Goal: Transaction & Acquisition: Purchase product/service

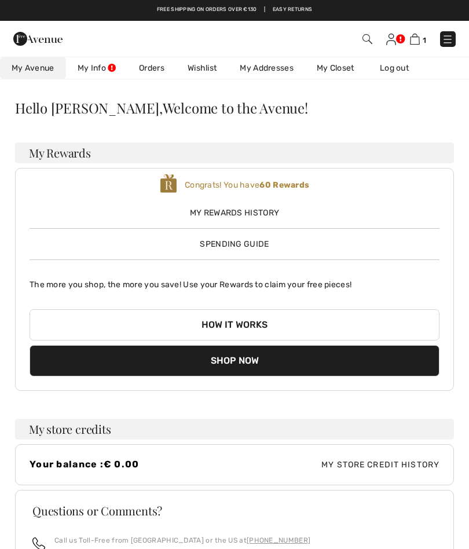
click at [41, 66] on span "My Avenue" at bounding box center [33, 68] width 43 height 12
click at [236, 8] on link "Free shipping on orders over €130" at bounding box center [207, 10] width 100 height 8
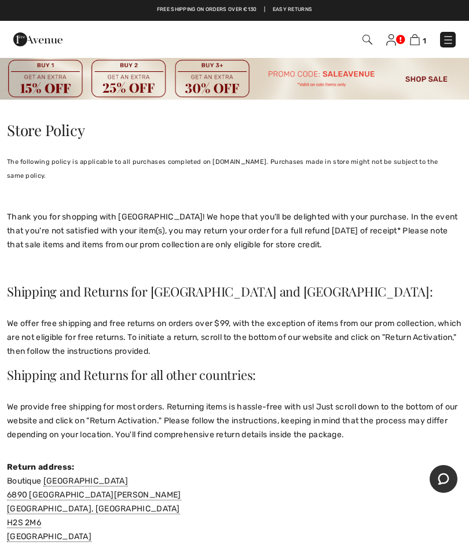
click at [424, 81] on img at bounding box center [234, 78] width 469 height 43
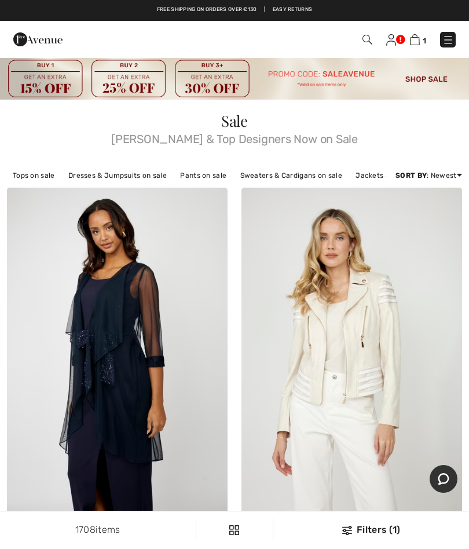
click at [130, 173] on link "Dresses & Jumpsuits on sale" at bounding box center [118, 175] width 110 height 15
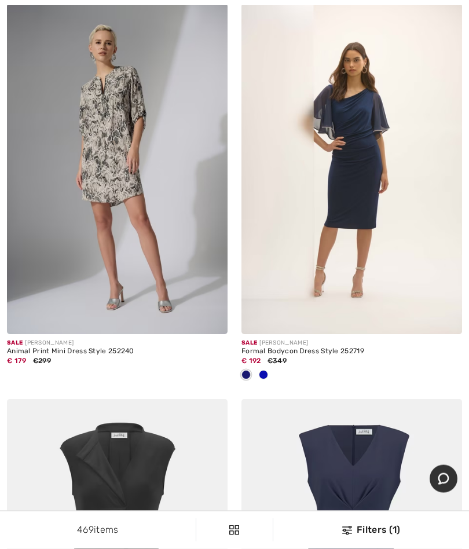
scroll to position [2960, 0]
click at [364, 526] on div "Filters (1)" at bounding box center [371, 530] width 182 height 14
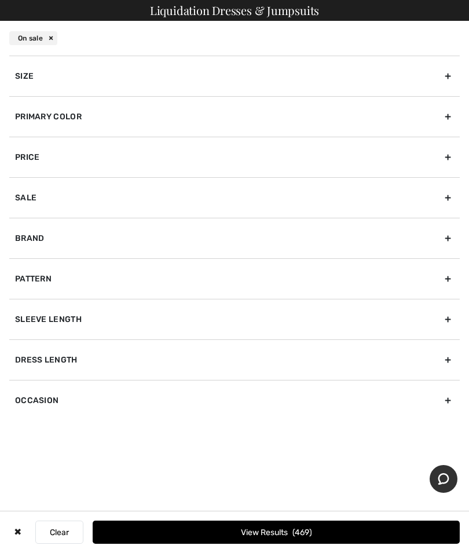
click at [452, 75] on div "Size" at bounding box center [234, 76] width 450 height 41
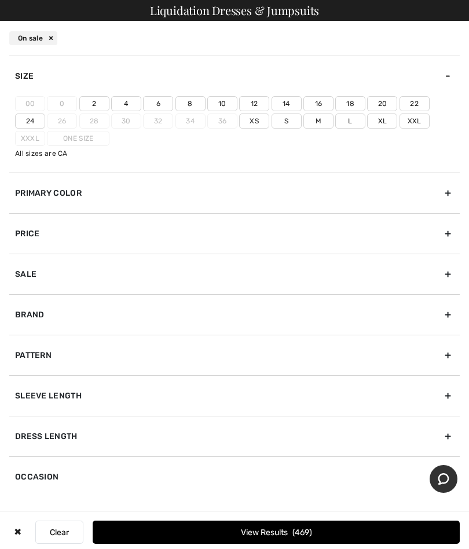
click at [354, 96] on label "18" at bounding box center [350, 103] width 30 height 15
click at [0, 0] on input"] "18" at bounding box center [0, 0] width 0 height 0
click at [291, 536] on button "View Results 88" at bounding box center [276, 531] width 367 height 23
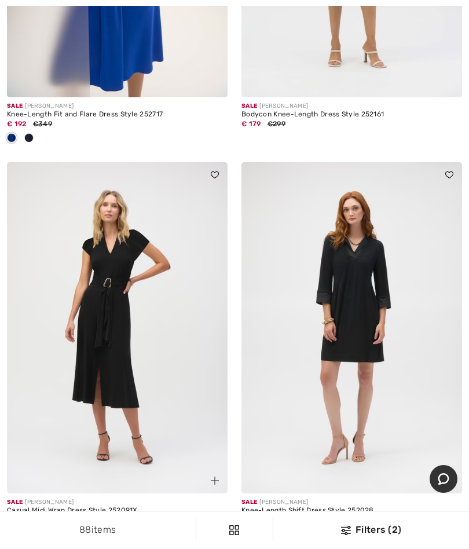
scroll to position [1198, 0]
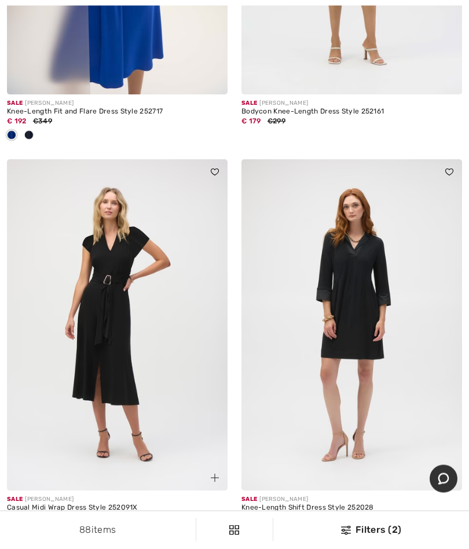
click at [371, 365] on img at bounding box center [351, 325] width 221 height 331
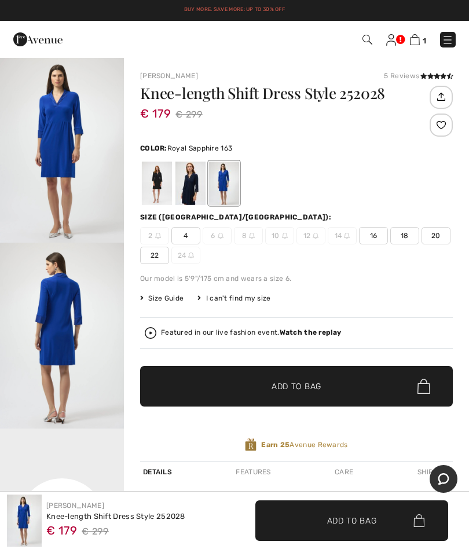
checkbox input "true"
click at [193, 183] on div at bounding box center [190, 182] width 30 height 43
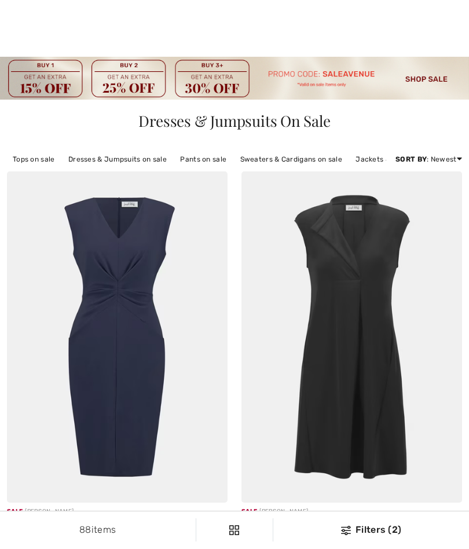
checkbox input "true"
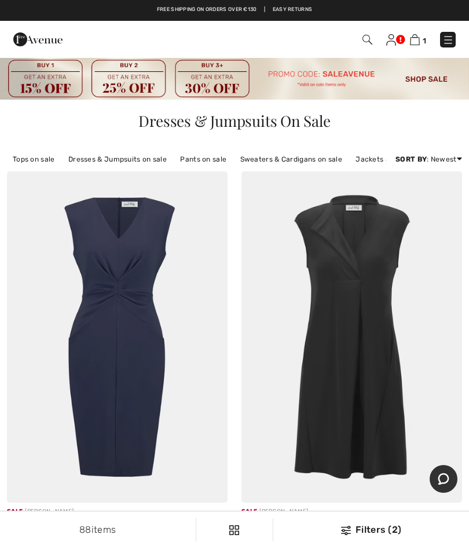
click at [372, 535] on div "Filters (2)" at bounding box center [371, 530] width 182 height 14
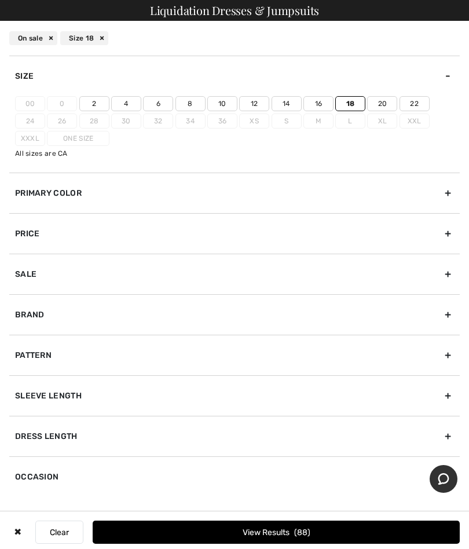
click at [15, 525] on div "✖" at bounding box center [17, 531] width 17 height 23
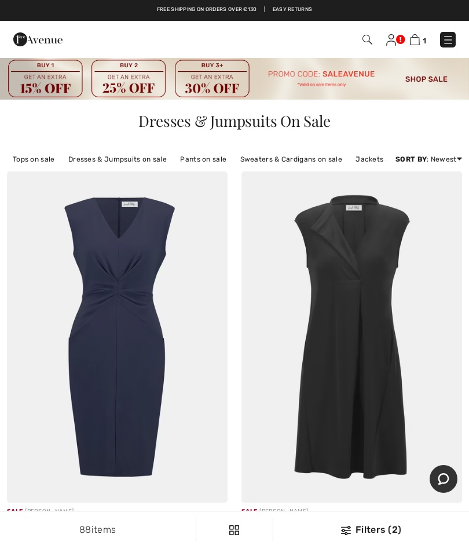
click at [34, 159] on link "Tops on sale" at bounding box center [34, 159] width 54 height 15
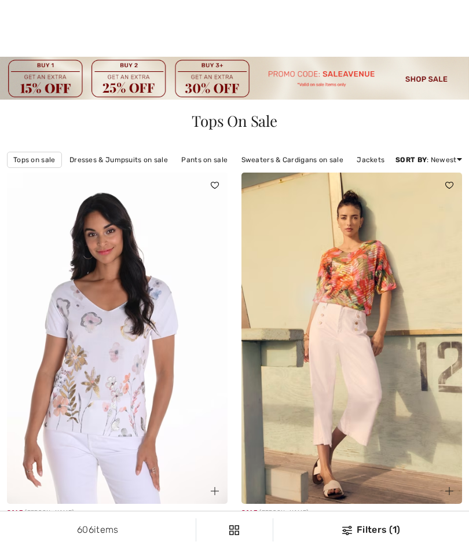
checkbox input "true"
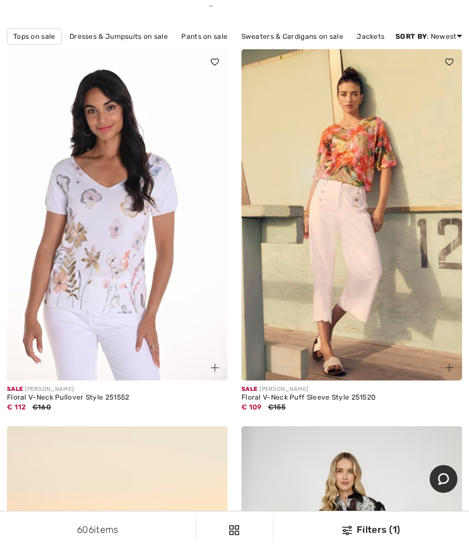
scroll to position [124, 0]
click at [372, 537] on div "Filters (1)" at bounding box center [371, 530] width 182 height 14
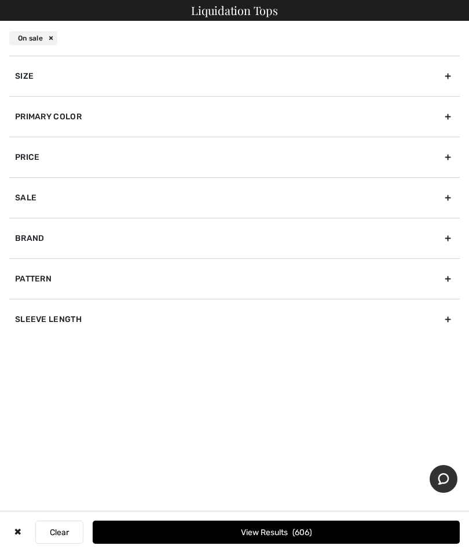
click at [461, 73] on div "Size 00 0 2 4 6 8 10 12 14 16 18 20 22 24 26 28 30 32 34 36 Xs S M L Xl Xxl Xxx…" at bounding box center [234, 218] width 469 height 324
click at [447, 78] on div "Size" at bounding box center [234, 76] width 450 height 41
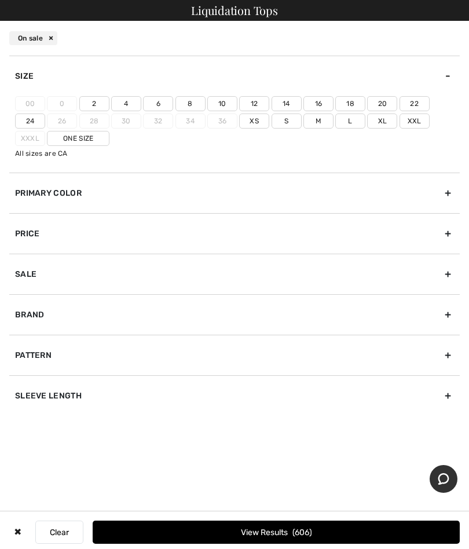
click at [351, 101] on label "18" at bounding box center [350, 103] width 30 height 15
click at [0, 0] on input"] "18" at bounding box center [0, 0] width 0 height 0
click at [273, 544] on button "View Results 85" at bounding box center [276, 531] width 367 height 23
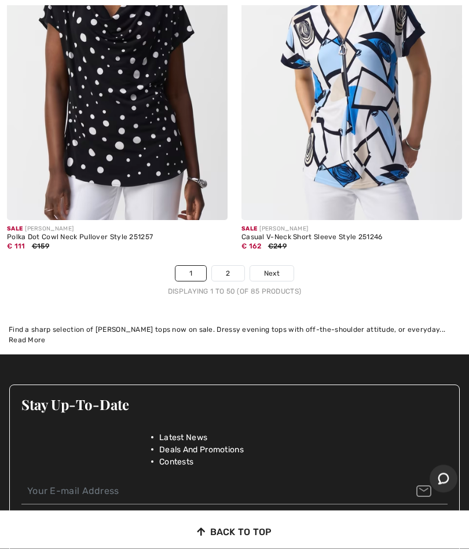
scroll to position [10052, 0]
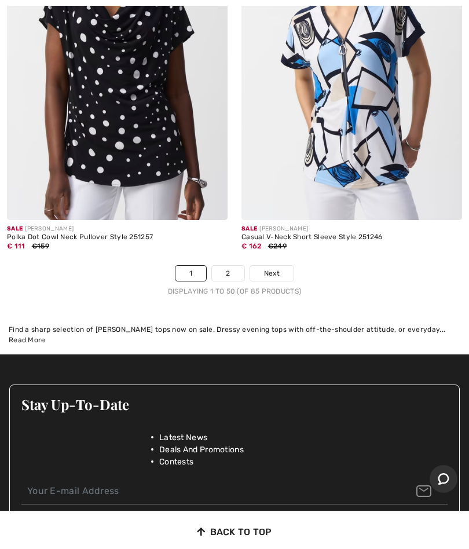
click at [229, 266] on link "2" at bounding box center [228, 273] width 32 height 15
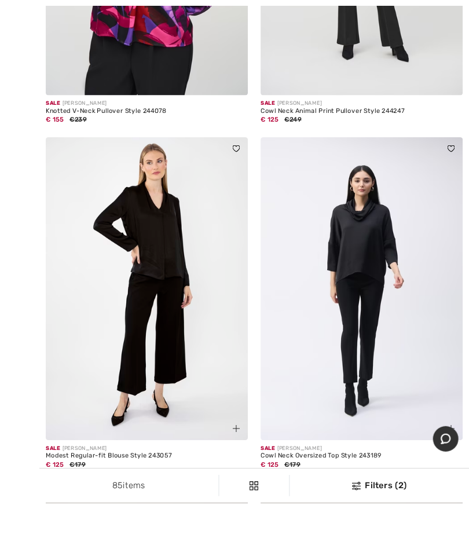
scroll to position [2889, 0]
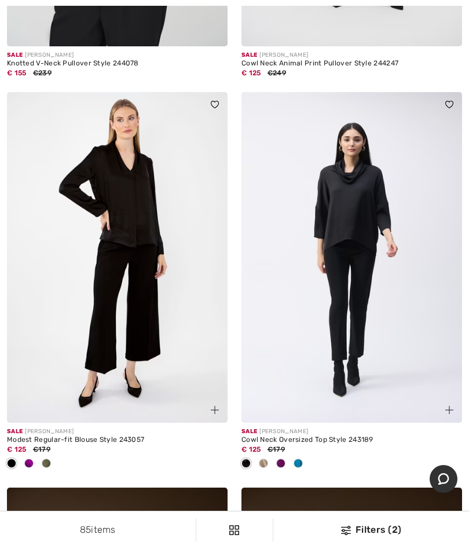
click at [282, 458] on span at bounding box center [280, 462] width 9 height 9
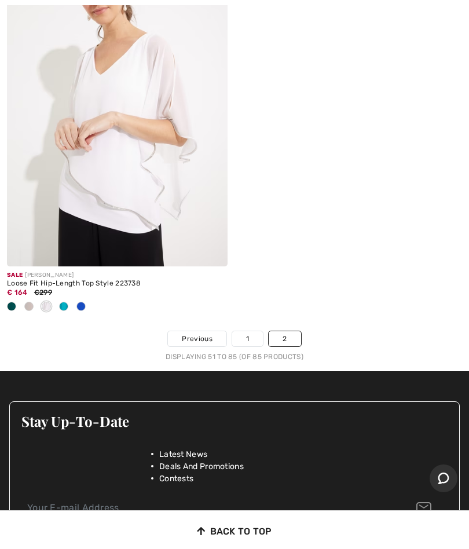
scroll to position [7120, 0]
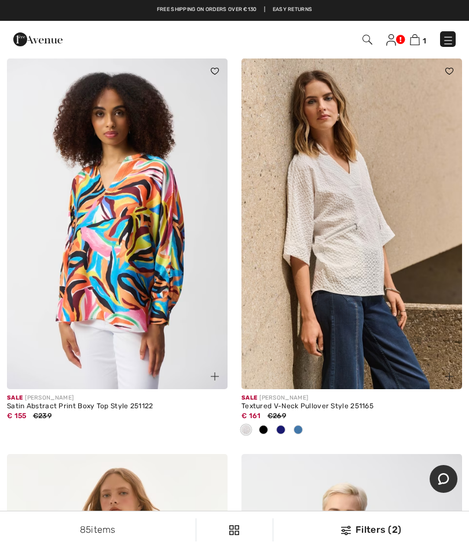
scroll to position [9019, 0]
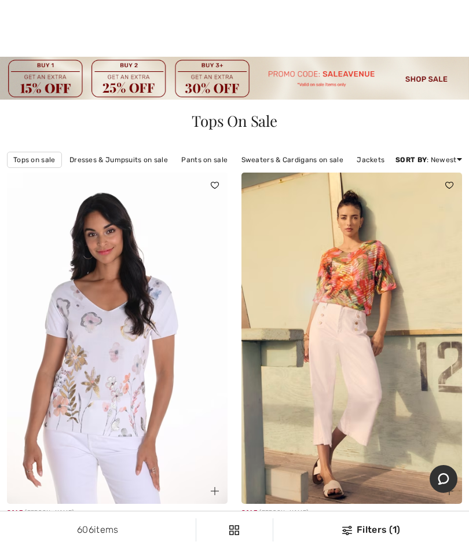
click at [366, 160] on link "Jackets & Blazers on sale" at bounding box center [401, 159] width 100 height 15
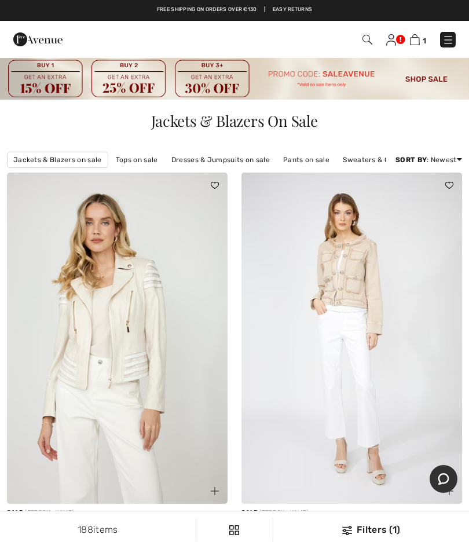
click at [365, 543] on div "188 items Filters (1) ✖ Clear View Results 188" at bounding box center [234, 529] width 469 height 37
click at [375, 528] on div "Filters (1)" at bounding box center [371, 530] width 182 height 14
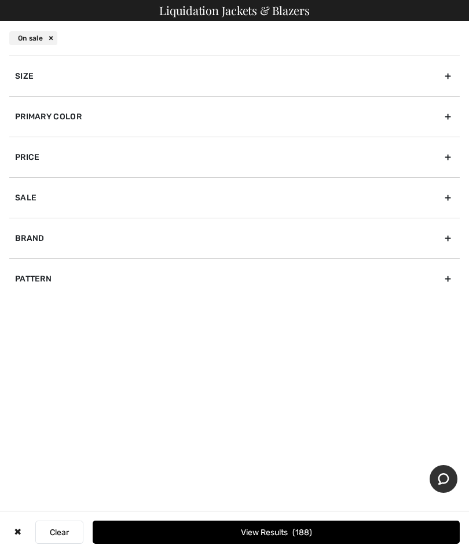
click at [445, 74] on div "Size" at bounding box center [234, 76] width 450 height 41
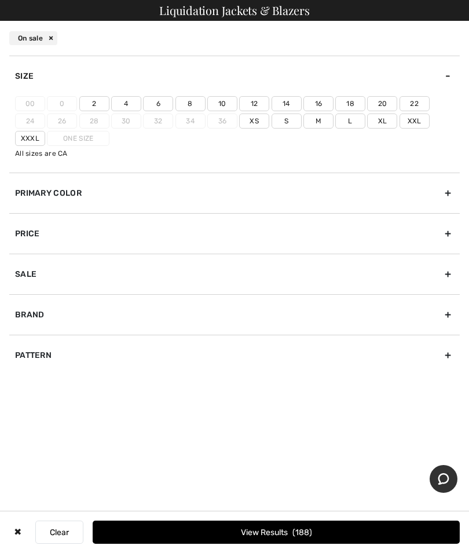
click at [353, 101] on label "18" at bounding box center [350, 103] width 30 height 15
click at [0, 0] on input"] "18" at bounding box center [0, 0] width 0 height 0
click at [320, 539] on button "View Results 31" at bounding box center [276, 531] width 367 height 23
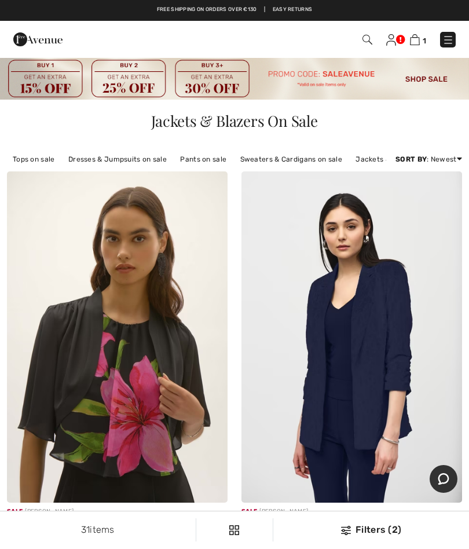
click at [288, 158] on link "Sweaters & Cardigans on sale" at bounding box center [290, 159] width 113 height 15
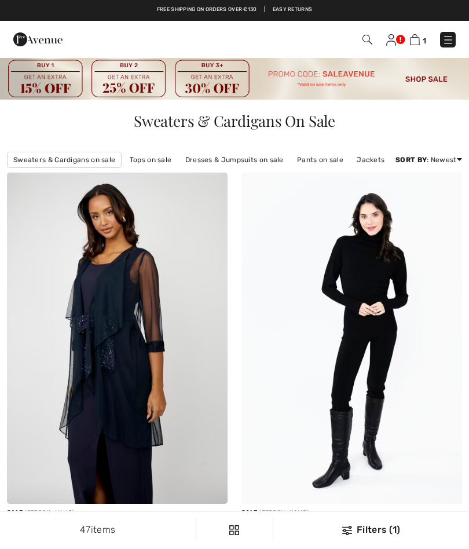
checkbox input "true"
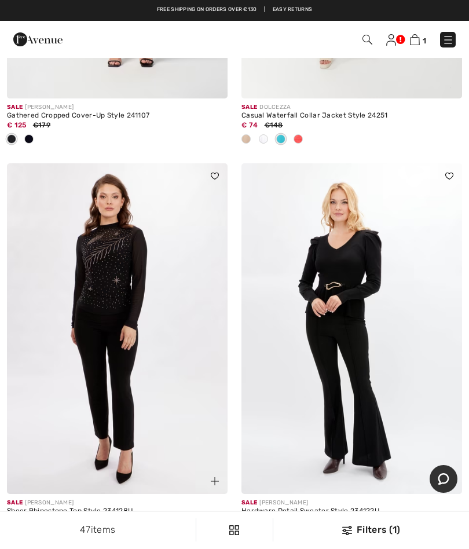
scroll to position [8704, 0]
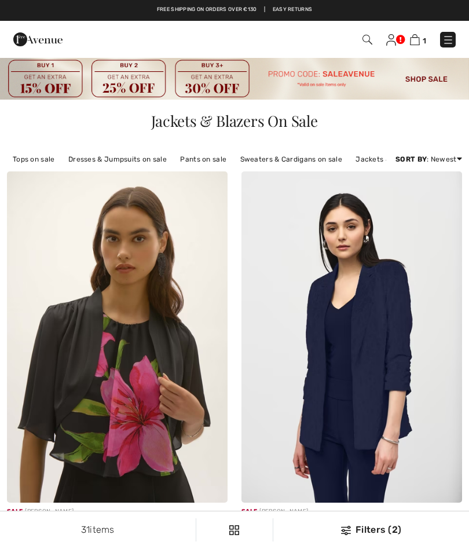
click at [424, 38] on span "1" at bounding box center [424, 40] width 3 height 9
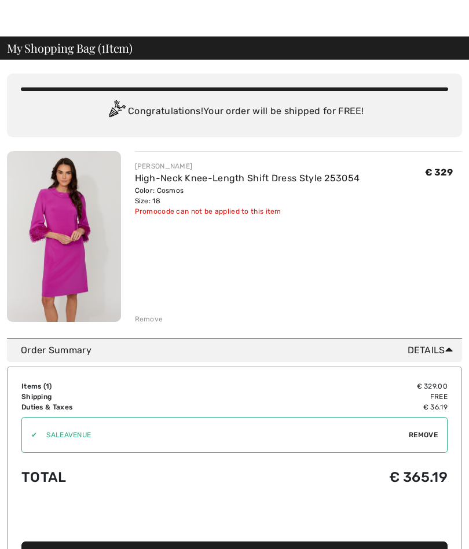
scroll to position [31, 0]
